Goal: Transaction & Acquisition: Purchase product/service

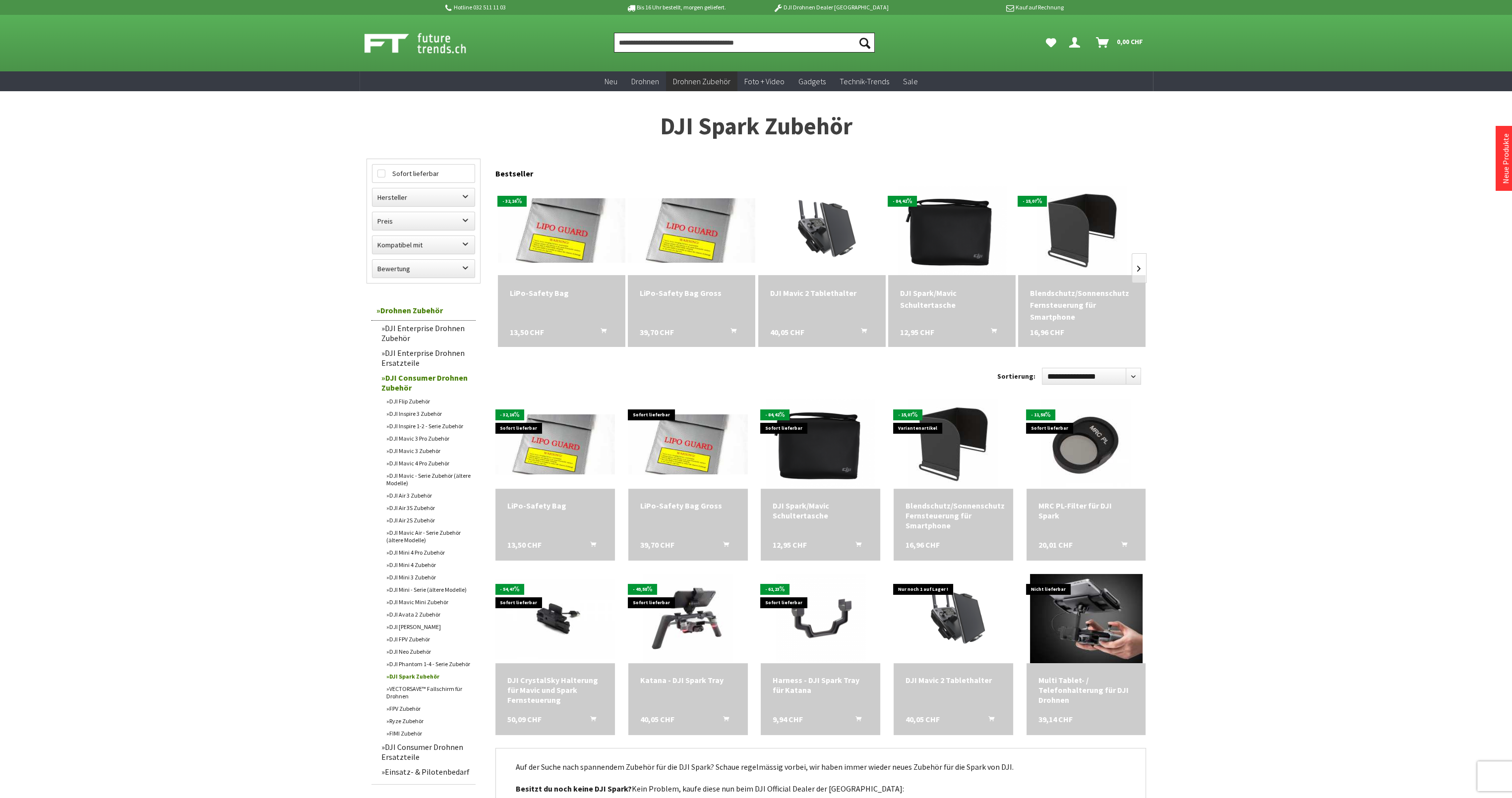
click at [717, 44] on input "Produkt, Marke, Kategorie, EAN, Artikelnummer…" at bounding box center [744, 43] width 261 height 20
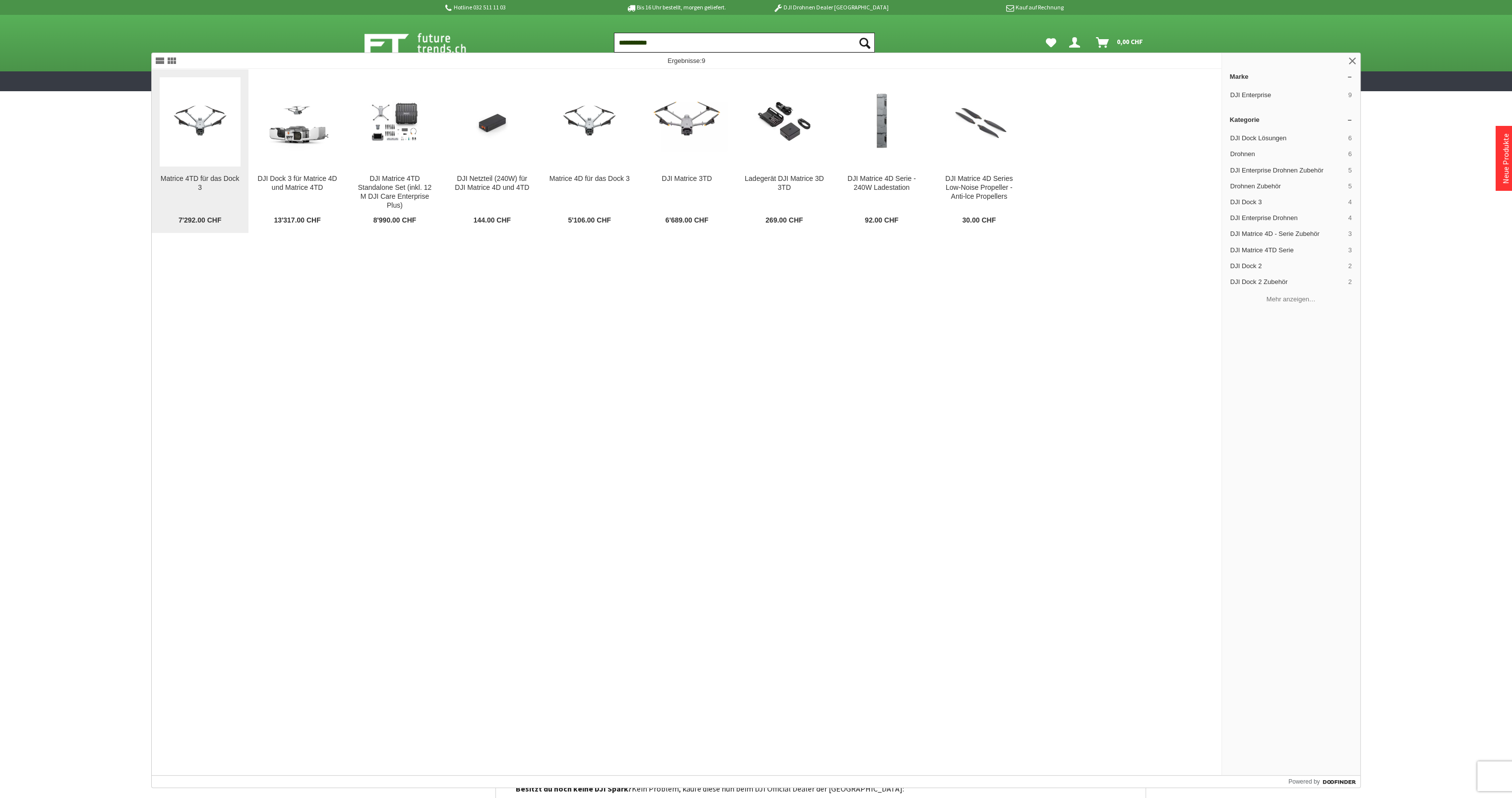
type input "**********"
click at [196, 122] on img at bounding box center [200, 122] width 81 height 61
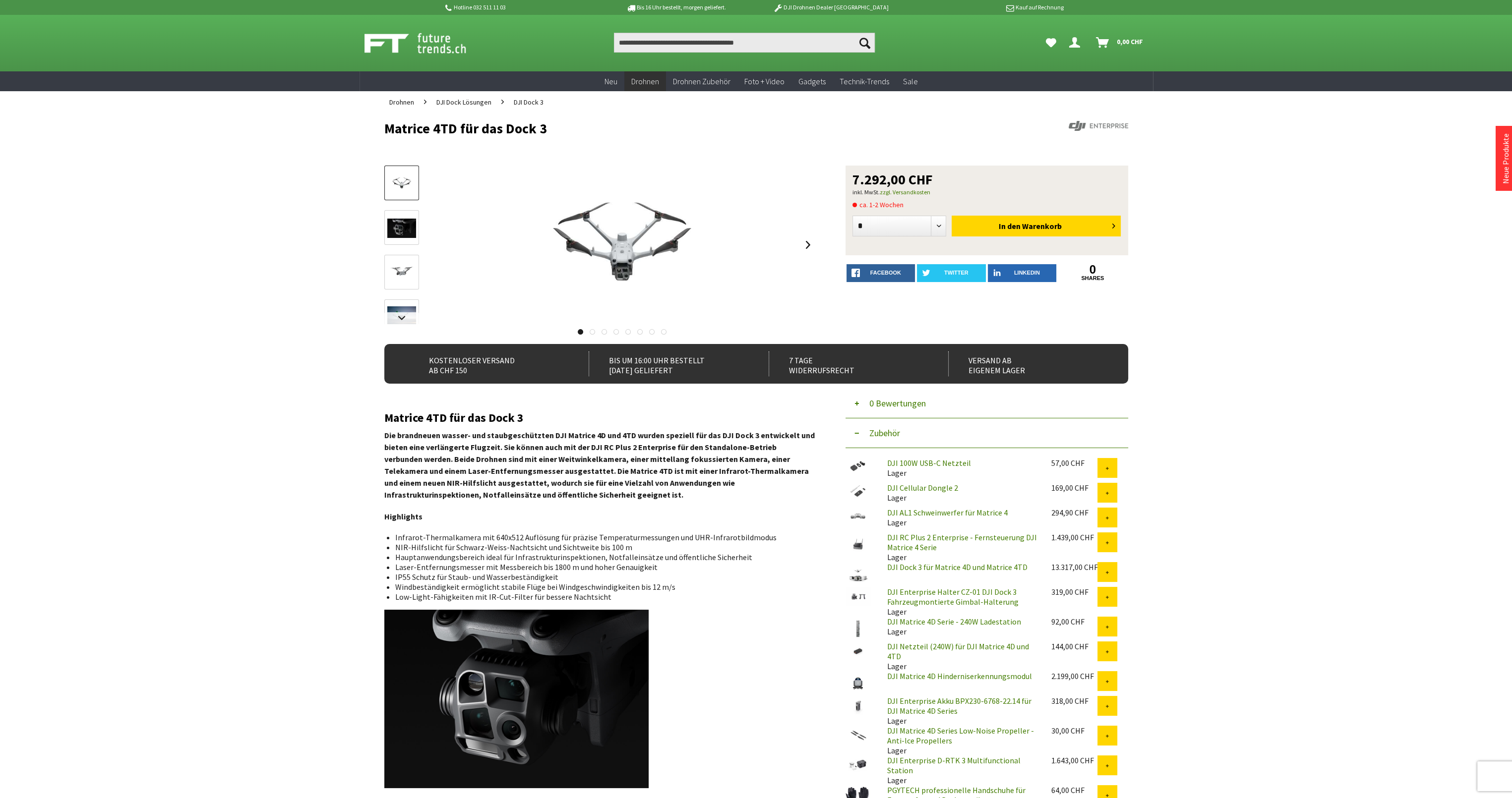
click at [414, 221] on img at bounding box center [402, 228] width 29 height 19
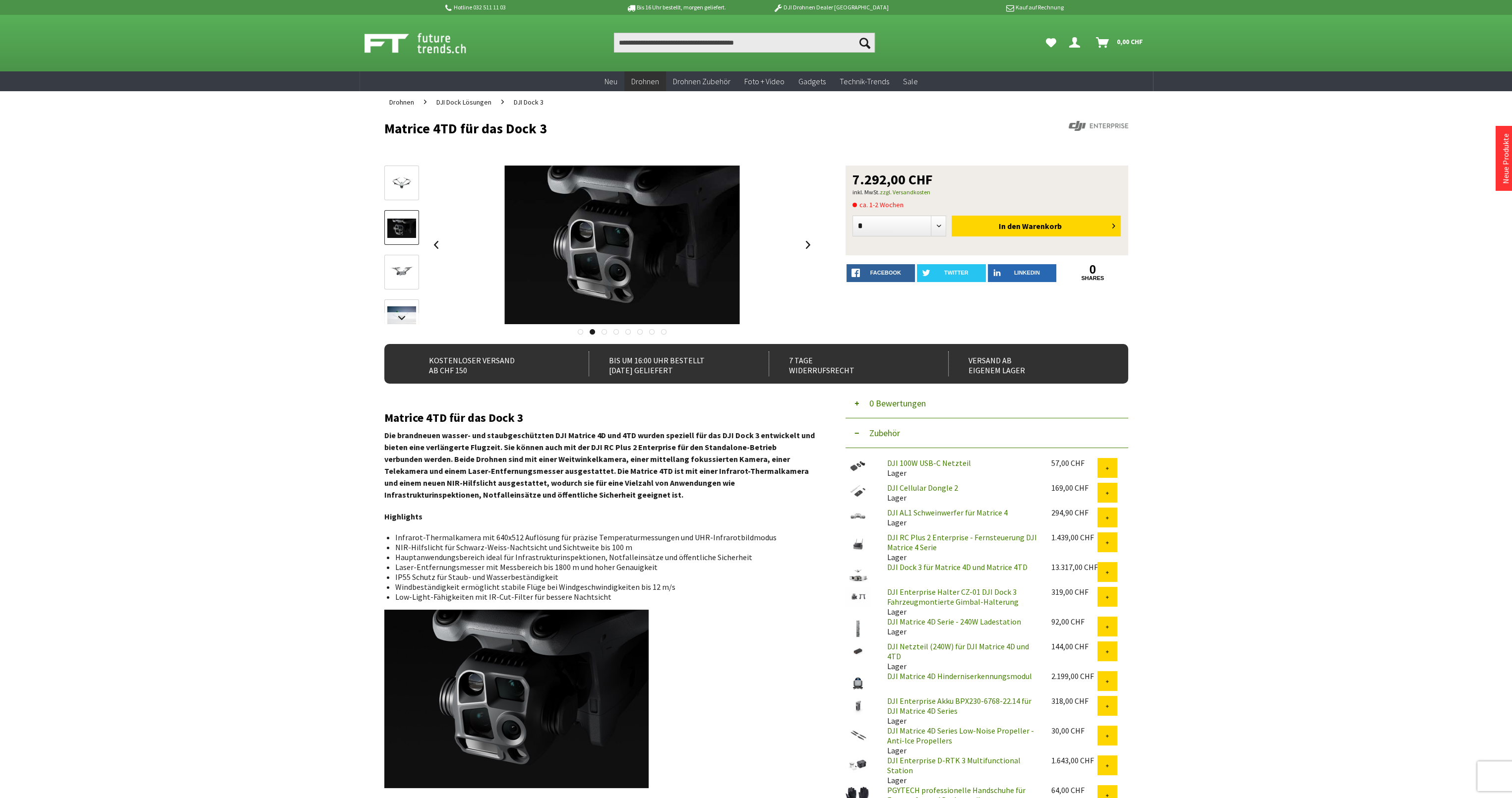
drag, startPoint x: 411, startPoint y: 257, endPoint x: 415, endPoint y: 269, distance: 12.6
click at [412, 258] on link at bounding box center [401, 272] width 35 height 35
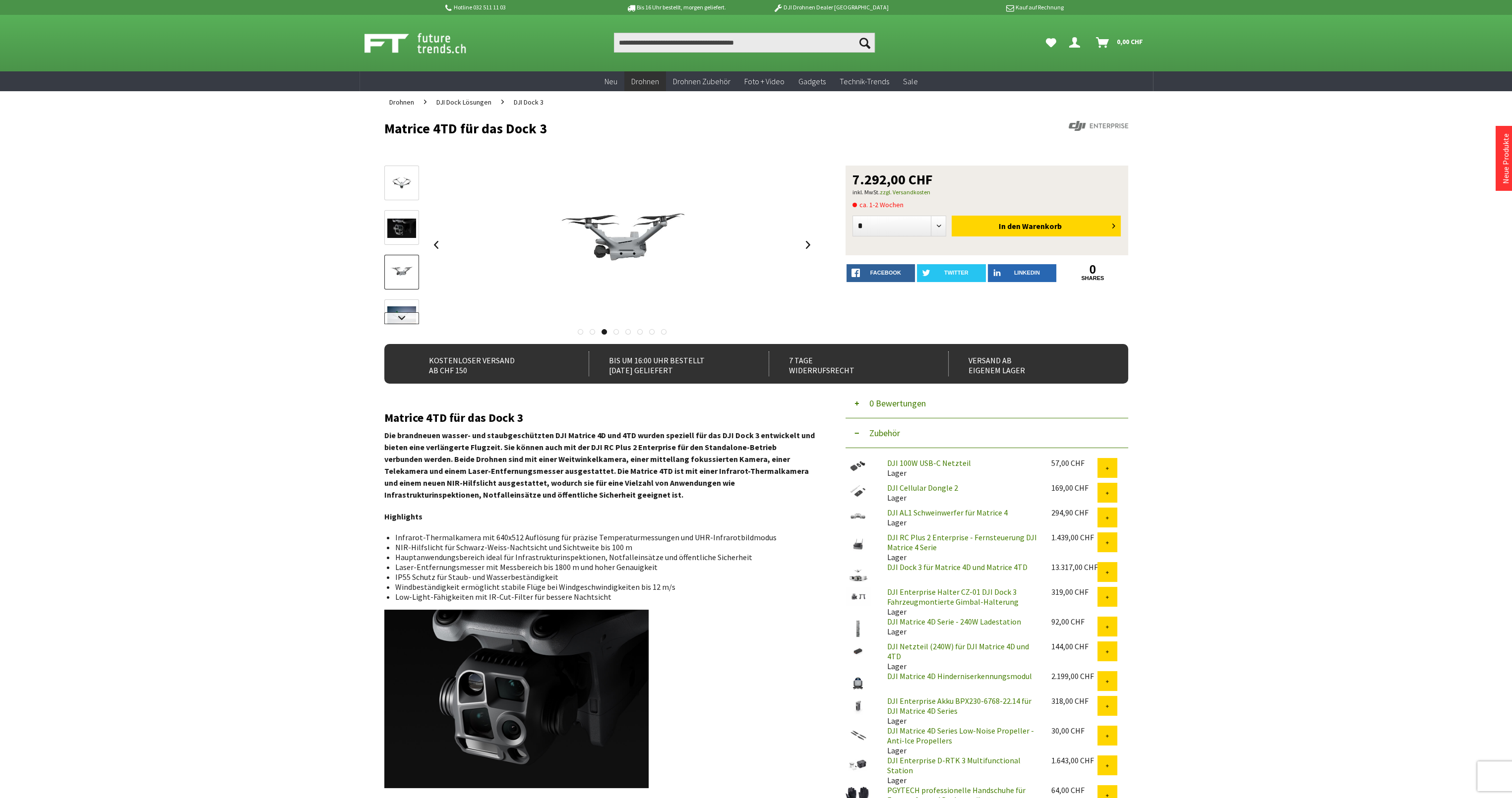
click at [403, 317] on link at bounding box center [401, 318] width 35 height 12
click at [399, 233] on img at bounding box center [402, 238] width 29 height 22
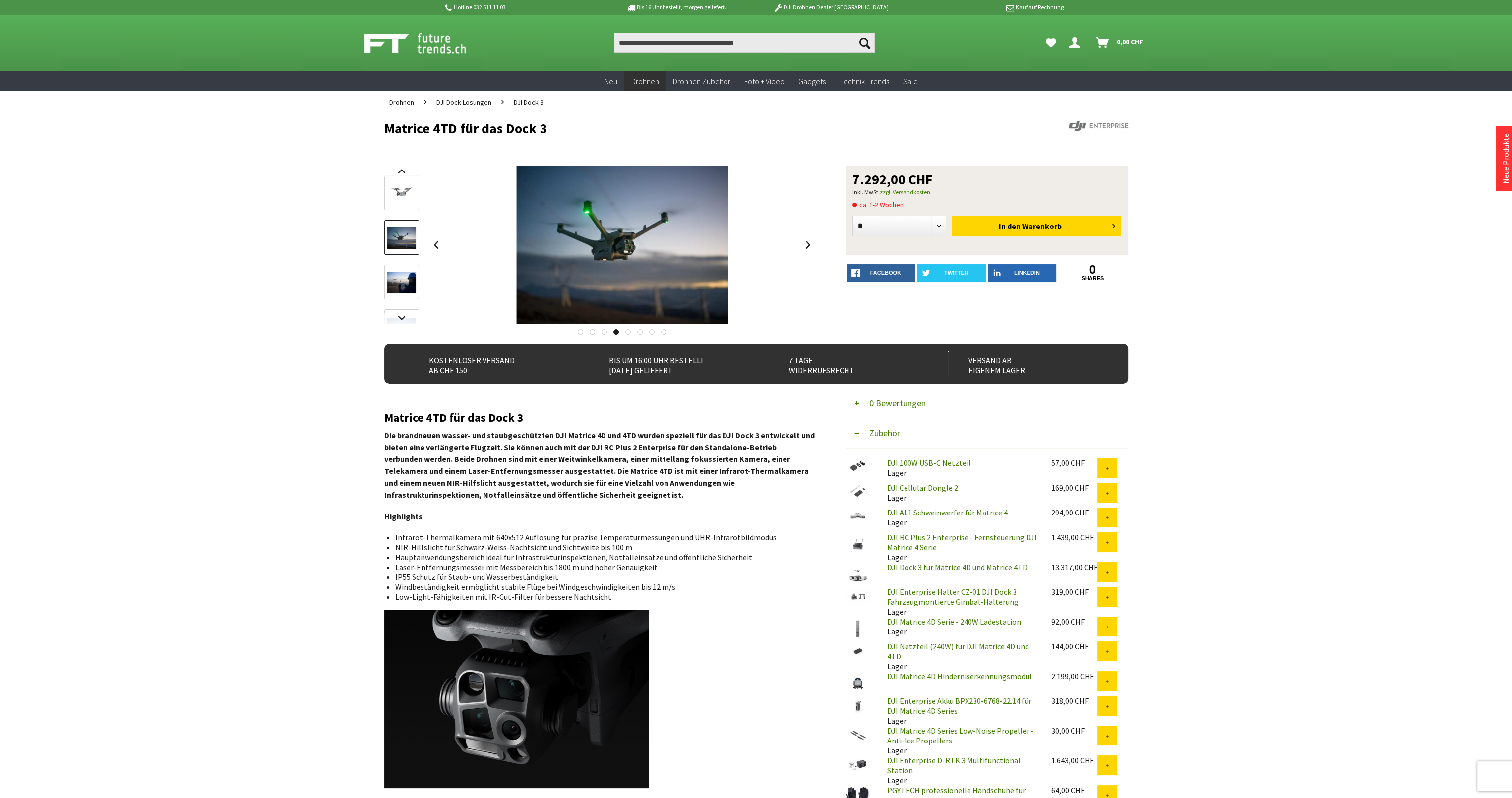
click at [402, 285] on img at bounding box center [402, 282] width 29 height 22
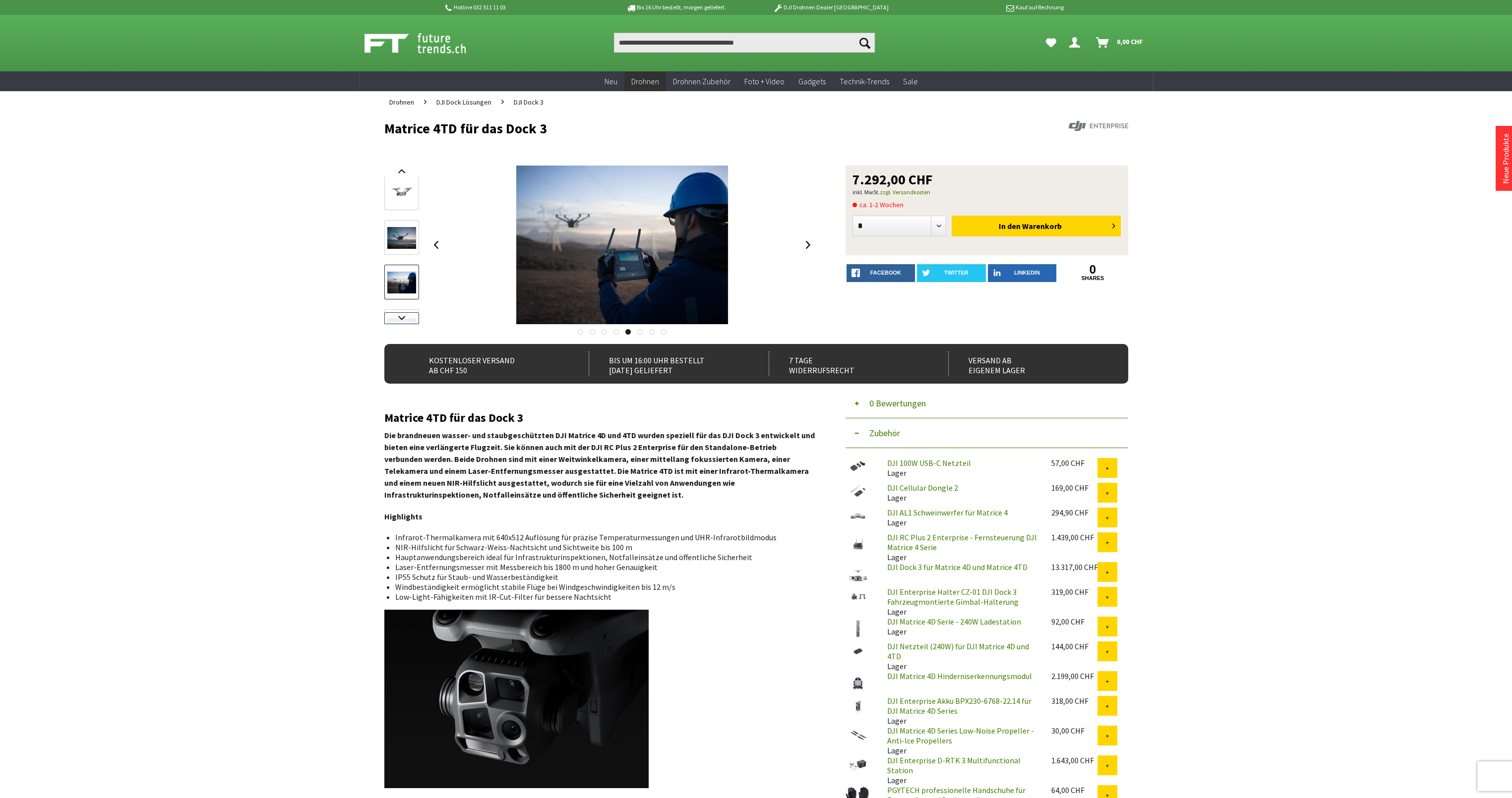
click at [402, 317] on link at bounding box center [401, 318] width 35 height 12
click at [394, 247] on img at bounding box center [402, 248] width 29 height 18
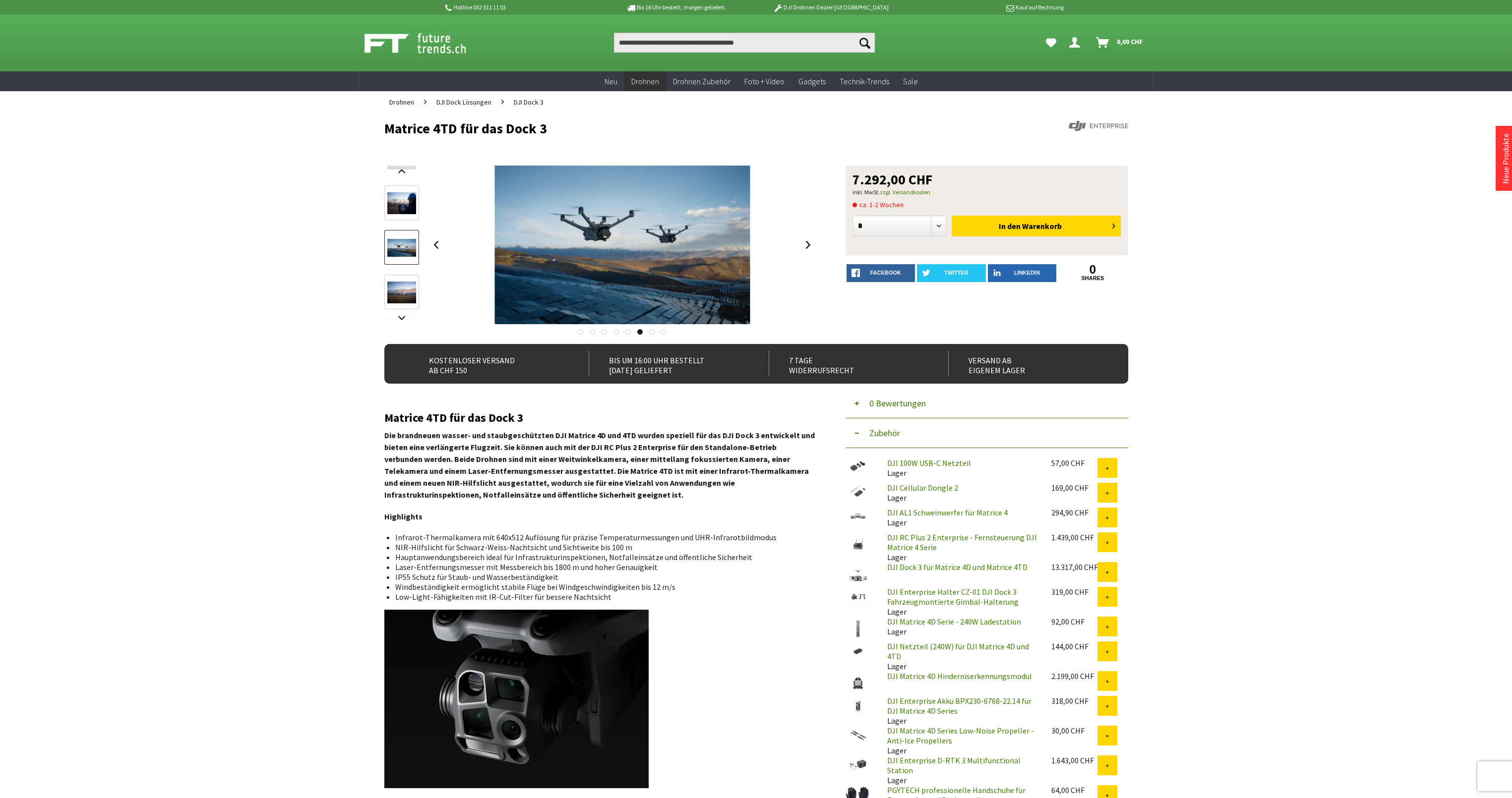
click at [402, 292] on img at bounding box center [402, 292] width 29 height 22
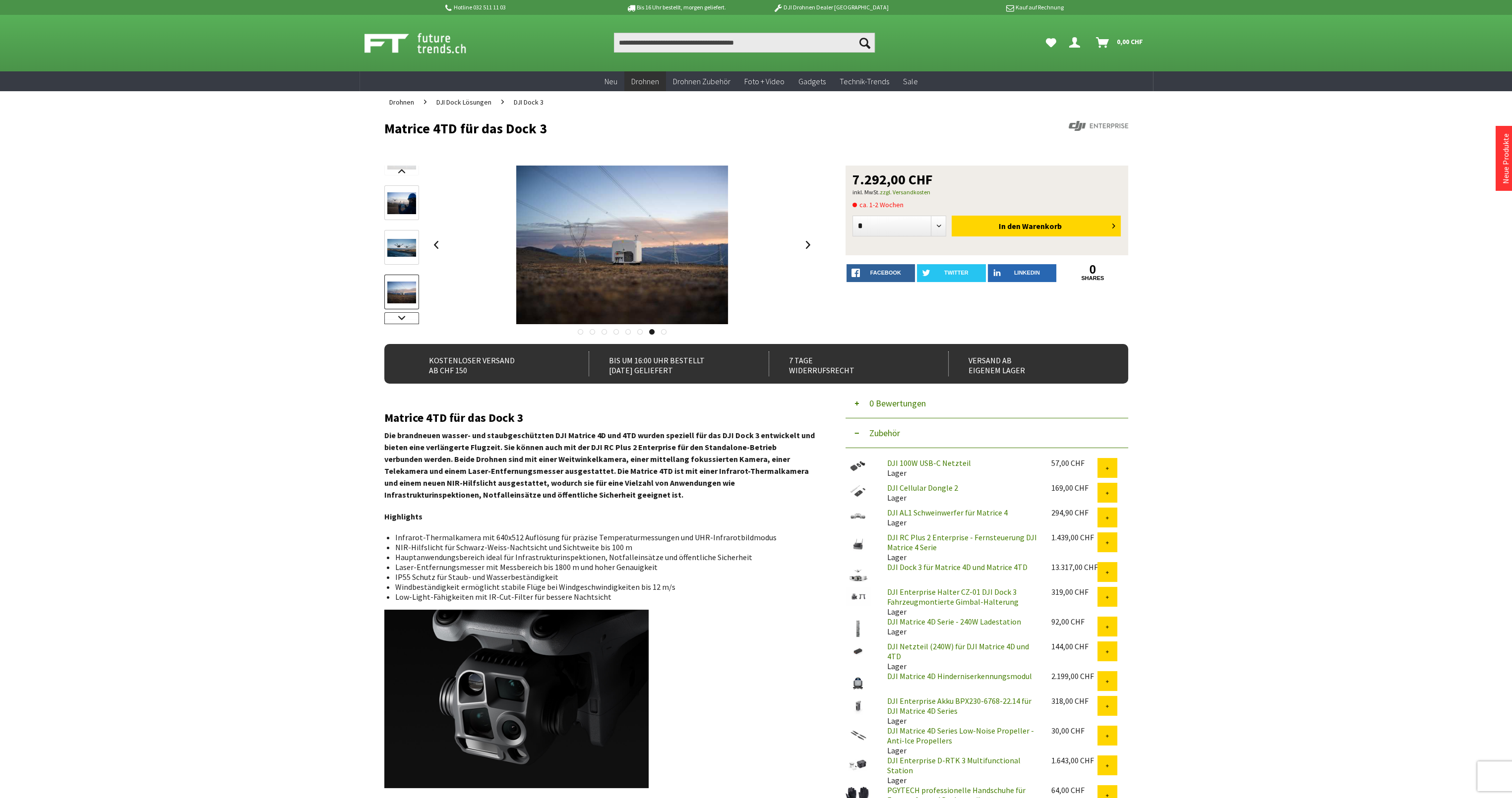
click at [402, 315] on link at bounding box center [401, 318] width 35 height 12
click at [406, 261] on img at bounding box center [402, 253] width 29 height 22
click at [403, 298] on img at bounding box center [402, 297] width 29 height 16
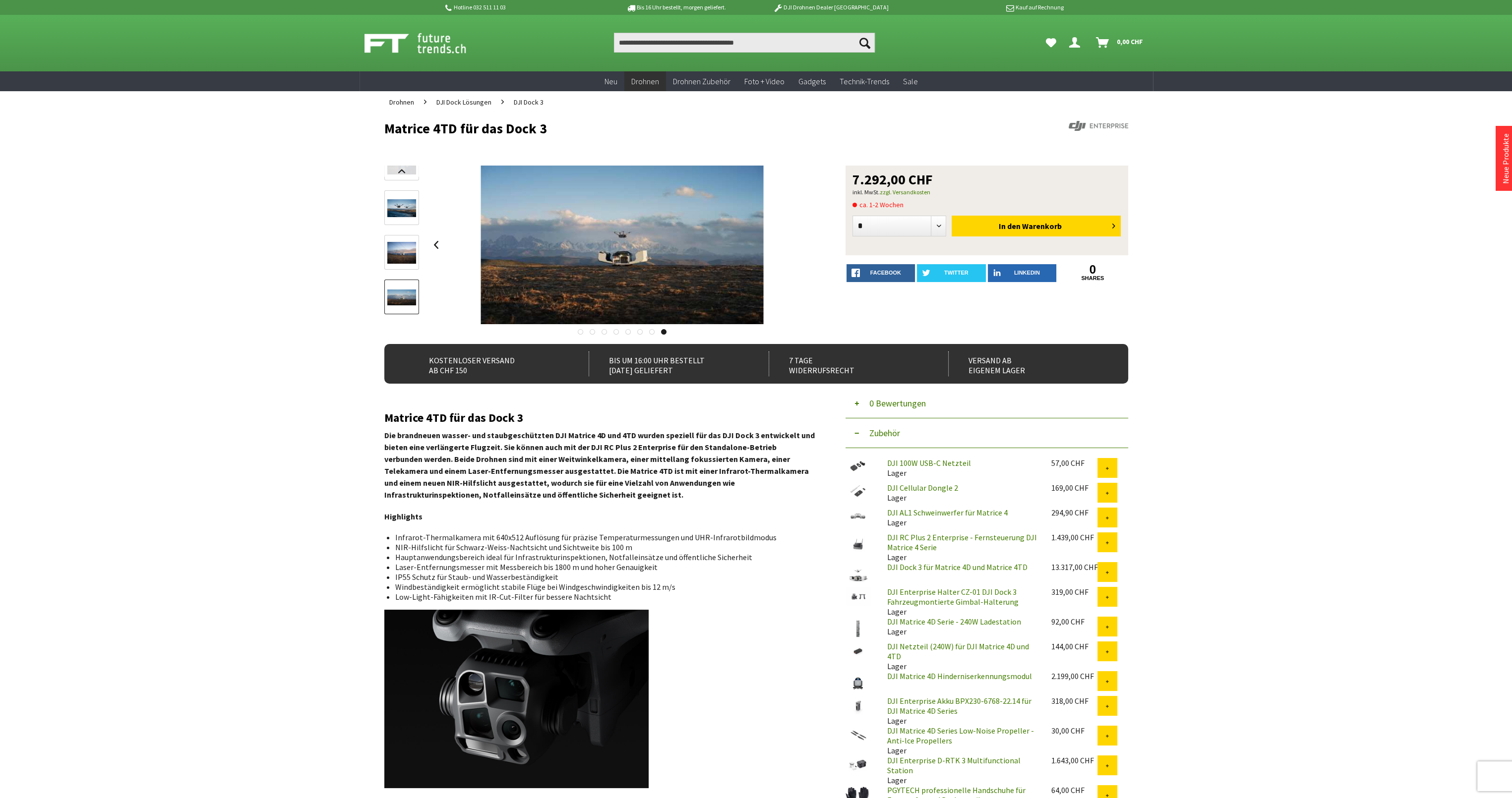
scroll to position [50, 0]
